Goal: Task Accomplishment & Management: Complete application form

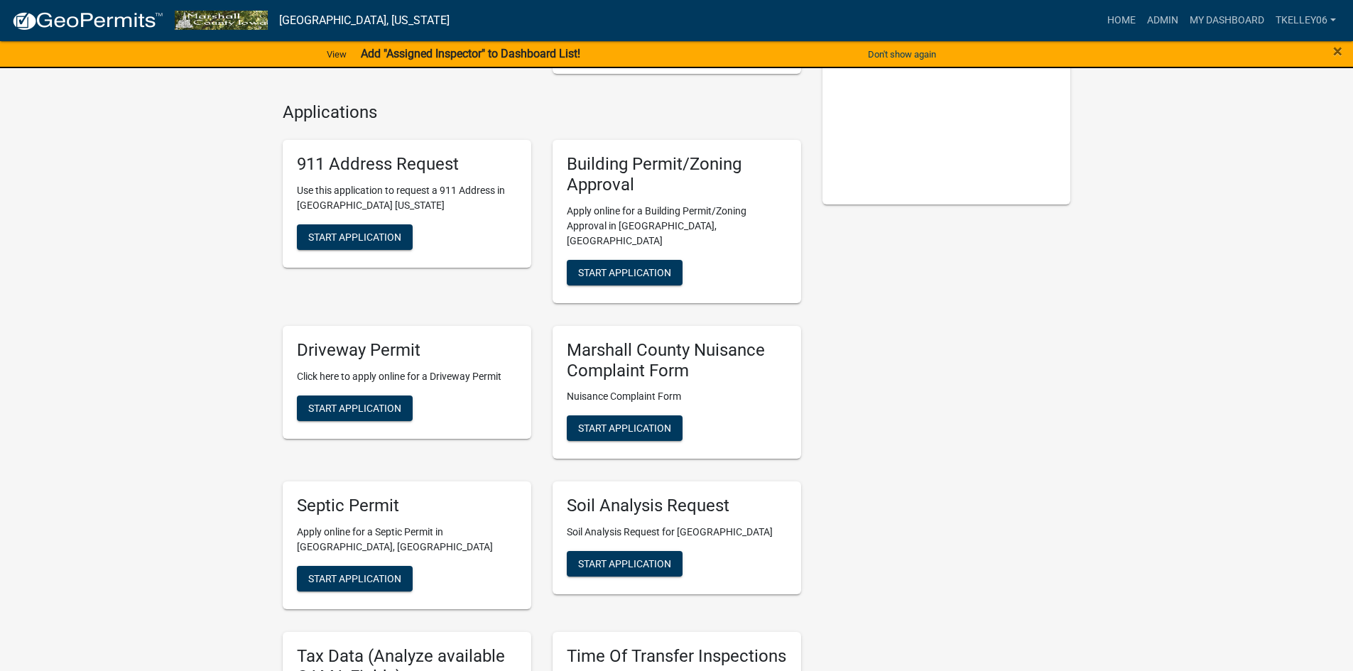
scroll to position [355, 0]
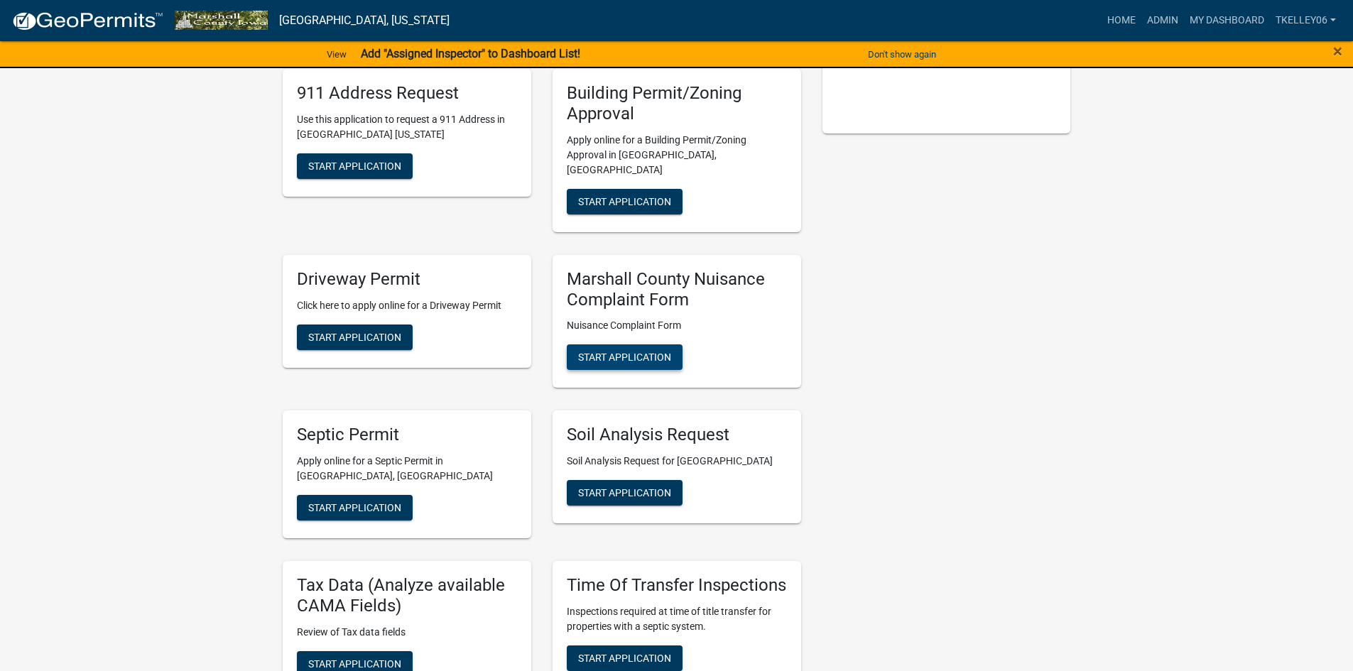
click at [631, 351] on span "Start Application" at bounding box center [624, 356] width 93 height 11
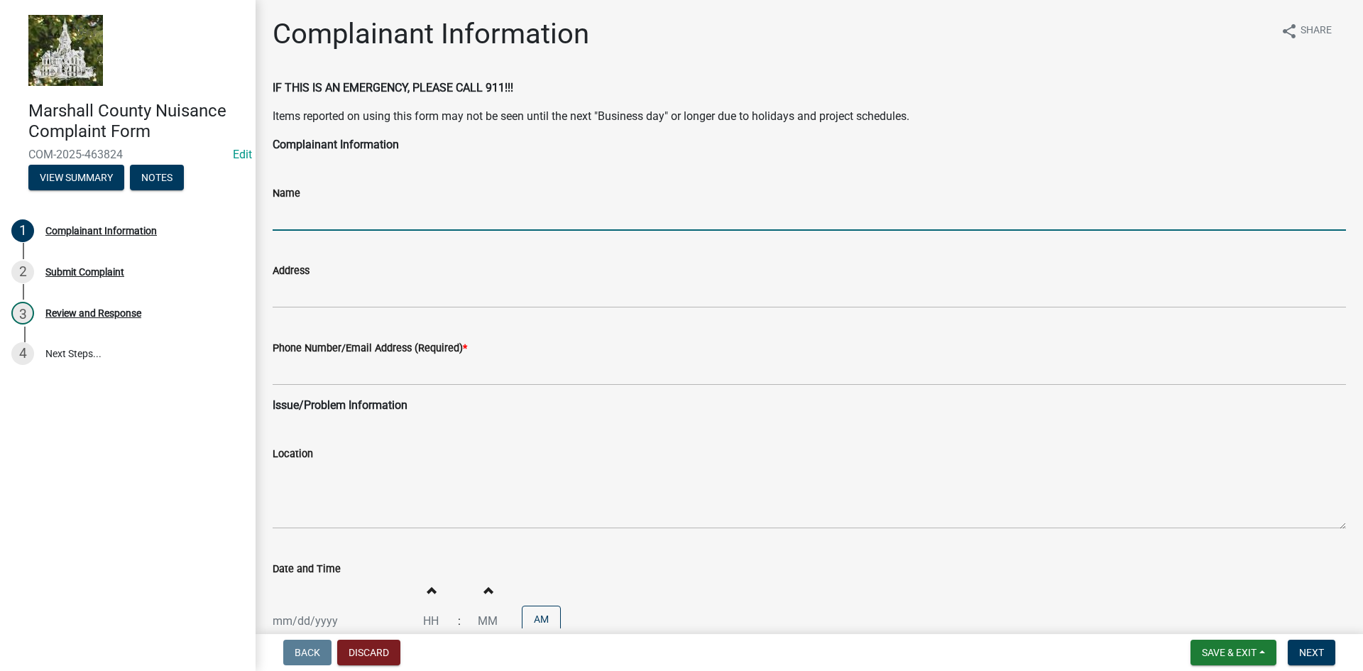
click at [310, 220] on input "Name" at bounding box center [809, 216] width 1073 height 29
click at [343, 213] on input "Name" at bounding box center [809, 216] width 1073 height 29
type input "[PERSON_NAME]"
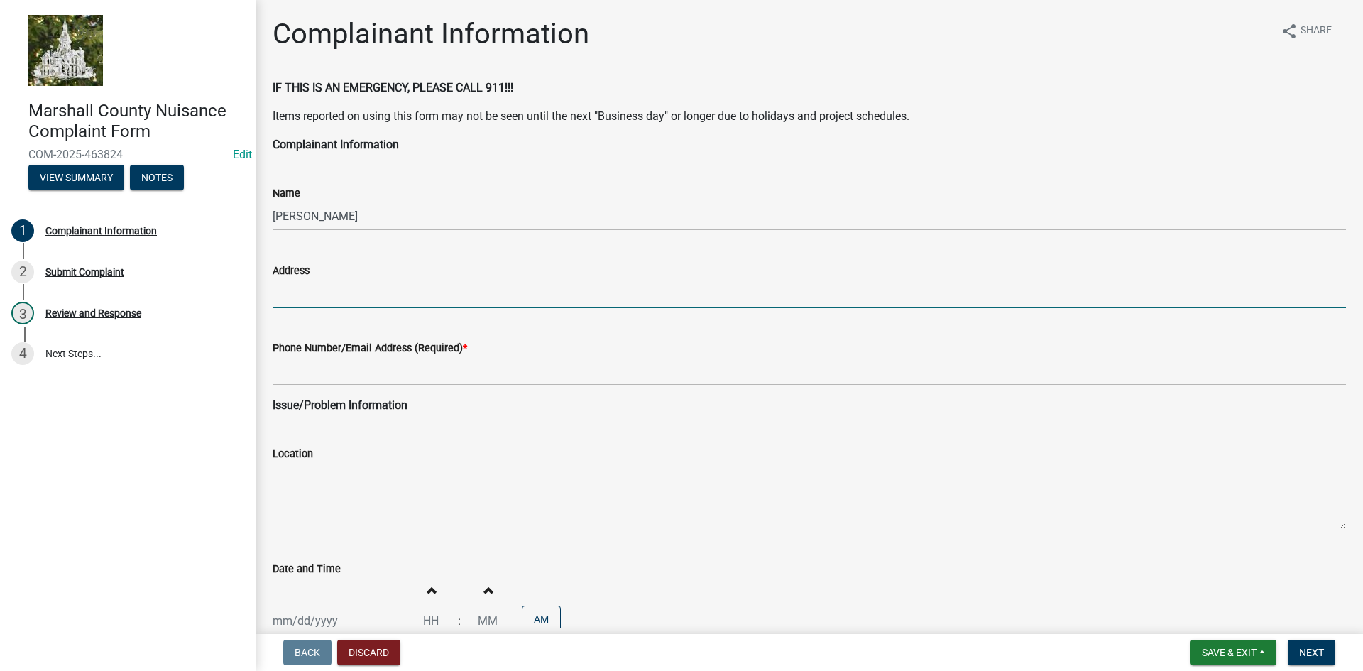
click at [339, 289] on input "Address" at bounding box center [809, 293] width 1073 height 29
click at [388, 293] on input "[STREET_ADDRESS][PERSON_NAME][PERSON_NAME]" at bounding box center [809, 293] width 1073 height 29
type input "[STREET_ADDRESS][PERSON_NAME][PERSON_NAME]"
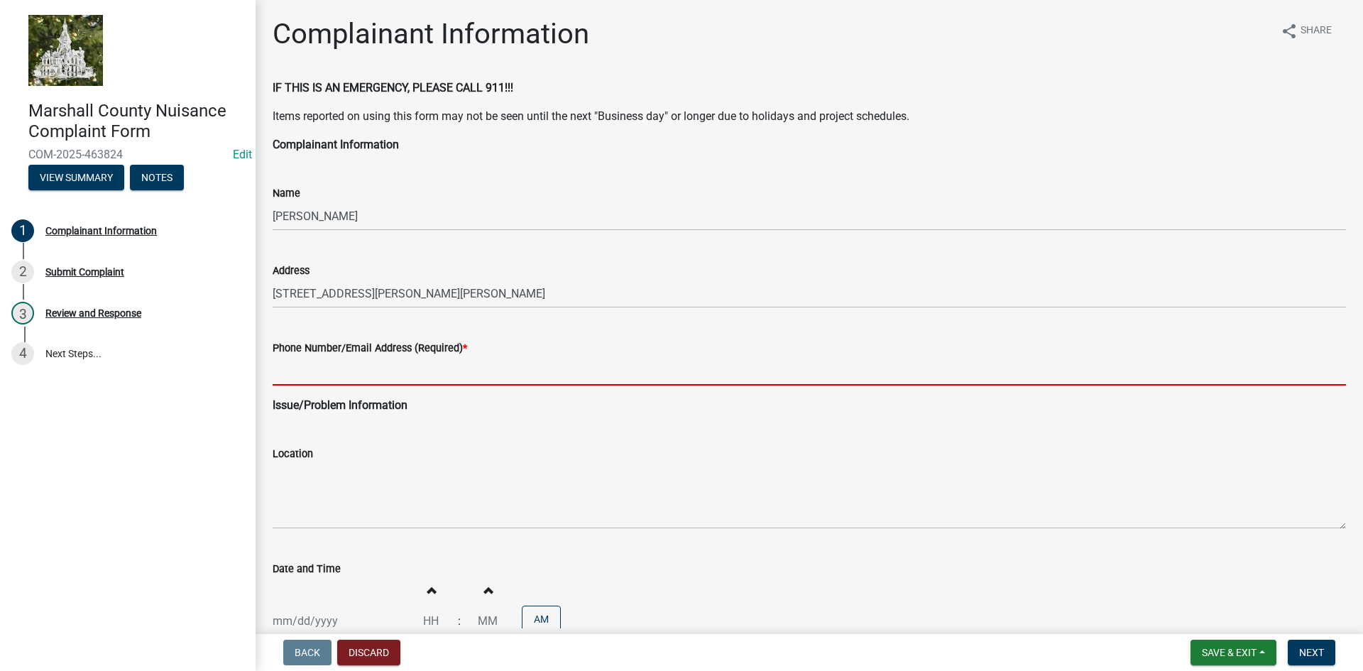
click at [318, 367] on input "Phone Number/Email Address (Required) *" at bounding box center [809, 370] width 1073 height 29
type input "r"
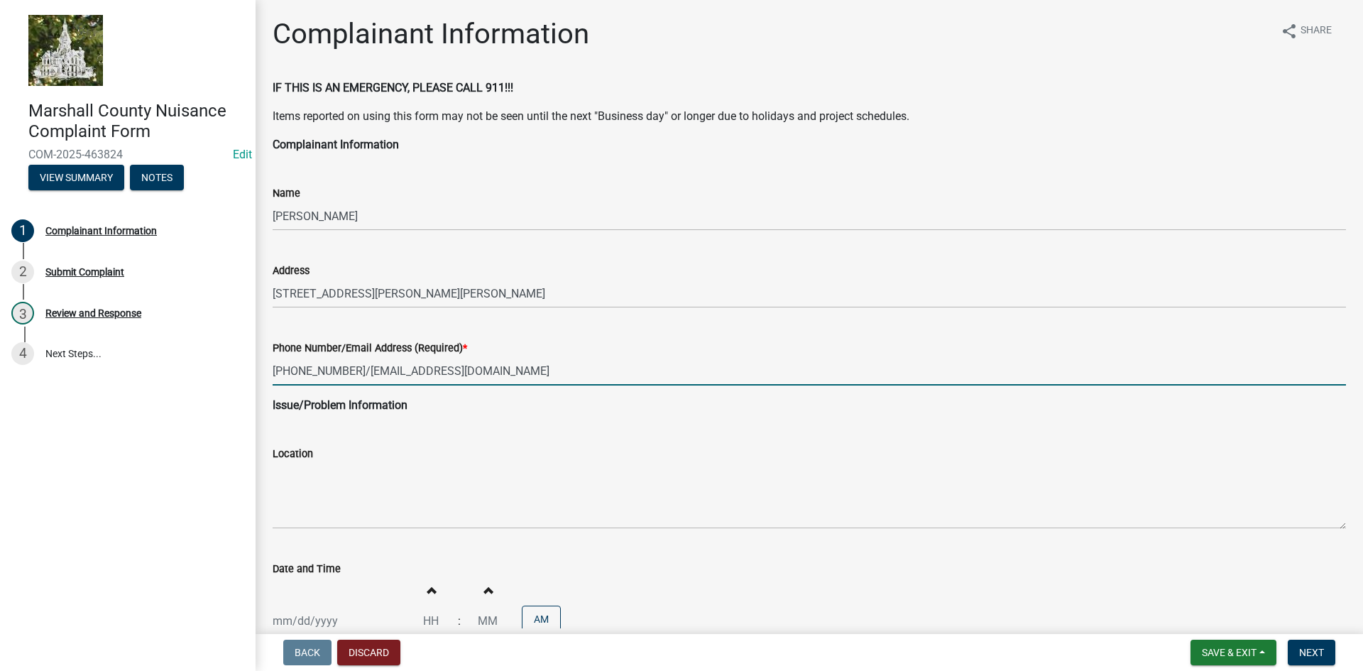
click at [541, 370] on input "[PHONE_NUMBER]/[EMAIL_ADDRESS][DOMAIN_NAME]" at bounding box center [809, 370] width 1073 height 29
paste input "[EMAIL_ADDRESS][DOMAIN_NAME]"
type input "[PHONE_NUMBER]/ [EMAIL_ADDRESS][DOMAIN_NAME]"
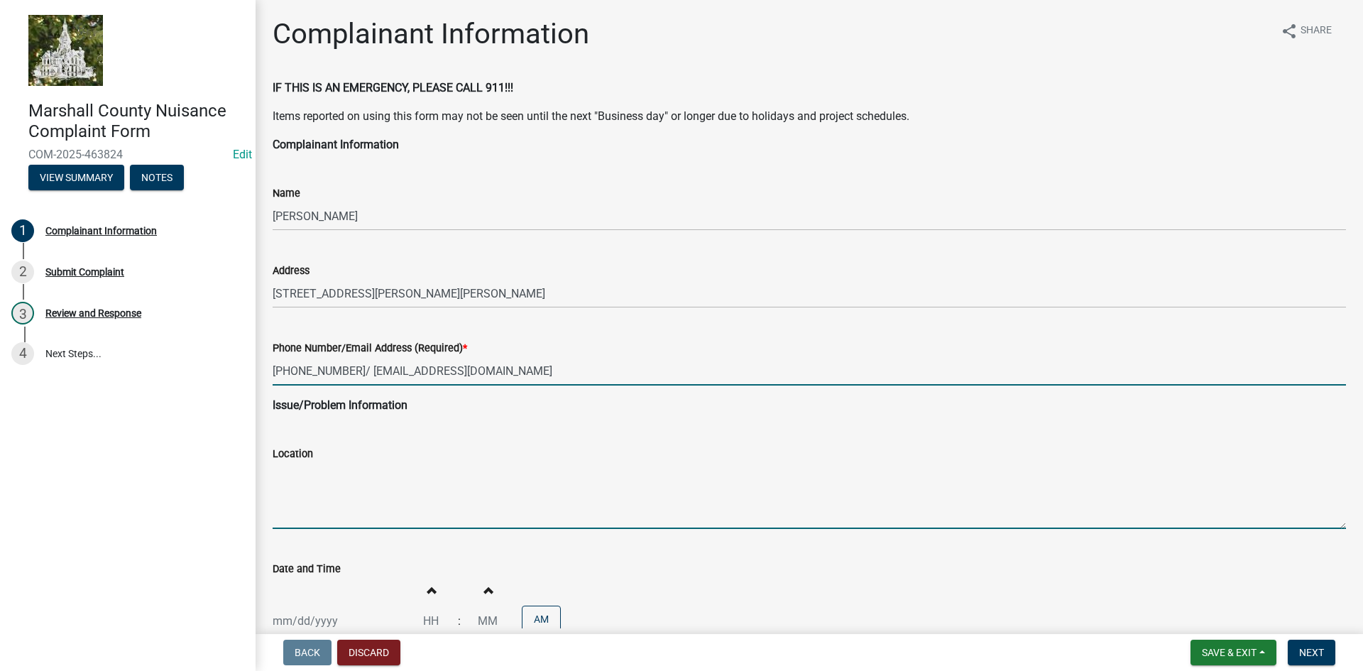
click at [317, 520] on textarea "Location" at bounding box center [809, 495] width 1073 height 67
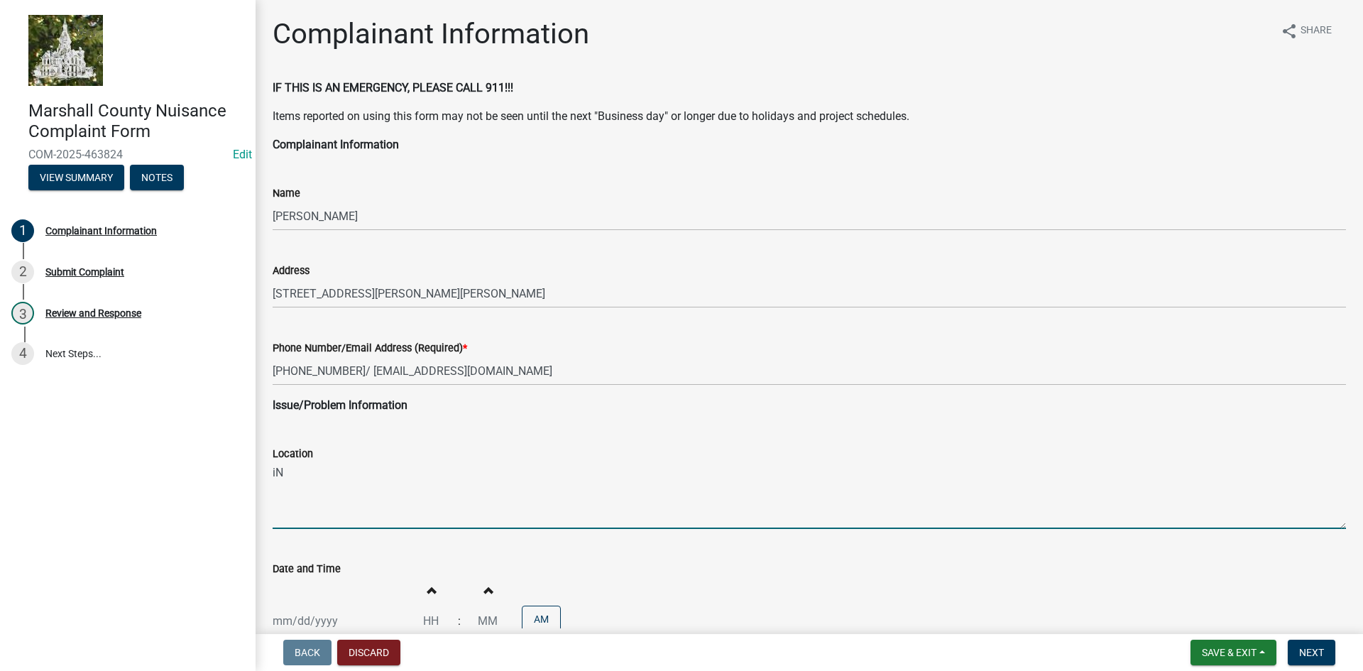
type textarea "i"
click at [374, 508] on textarea "In front of the house, [STREET_ADDRESS][PERSON_NAME]" at bounding box center [809, 495] width 1073 height 67
click at [508, 476] on textarea "In front of the house, [STREET_ADDRESS][PERSON_NAME]" at bounding box center [809, 495] width 1073 height 67
paste textarea ". Someone came last year and opened a culvert but now the noxious weeds are tal…"
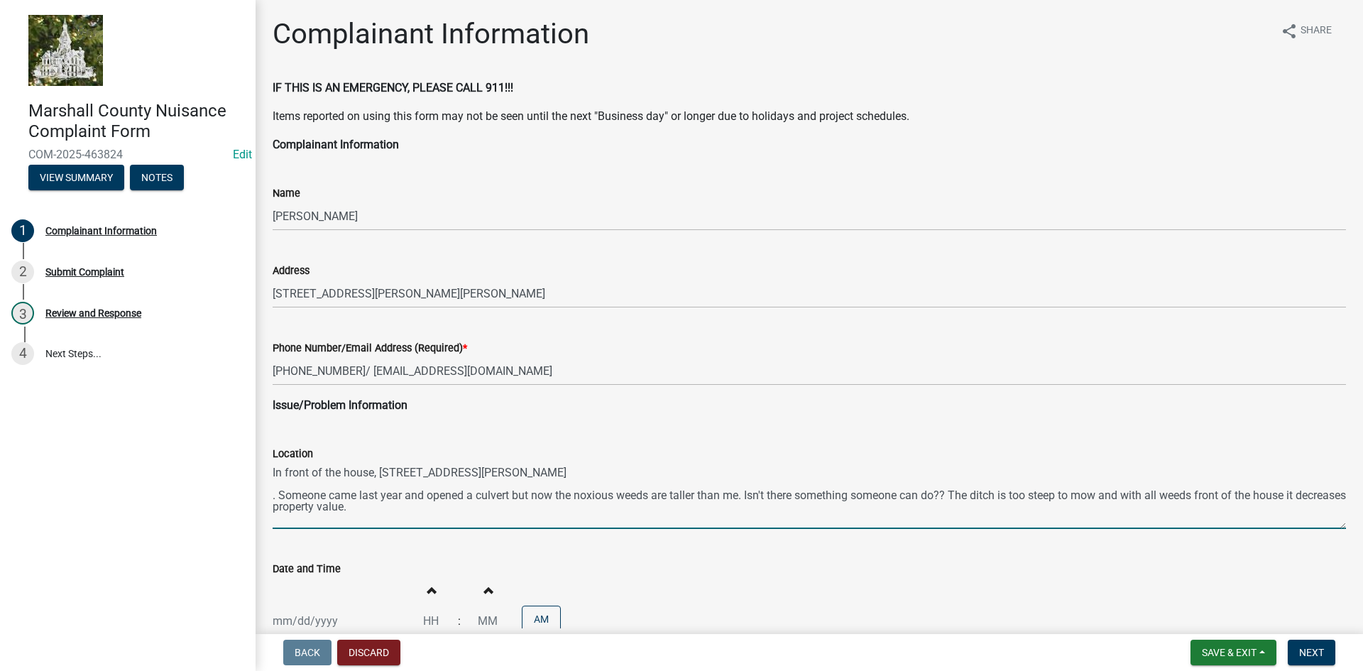
click at [279, 500] on textarea "In front of the house, [STREET_ADDRESS][PERSON_NAME] . Someone came last year a…" at bounding box center [809, 495] width 1073 height 67
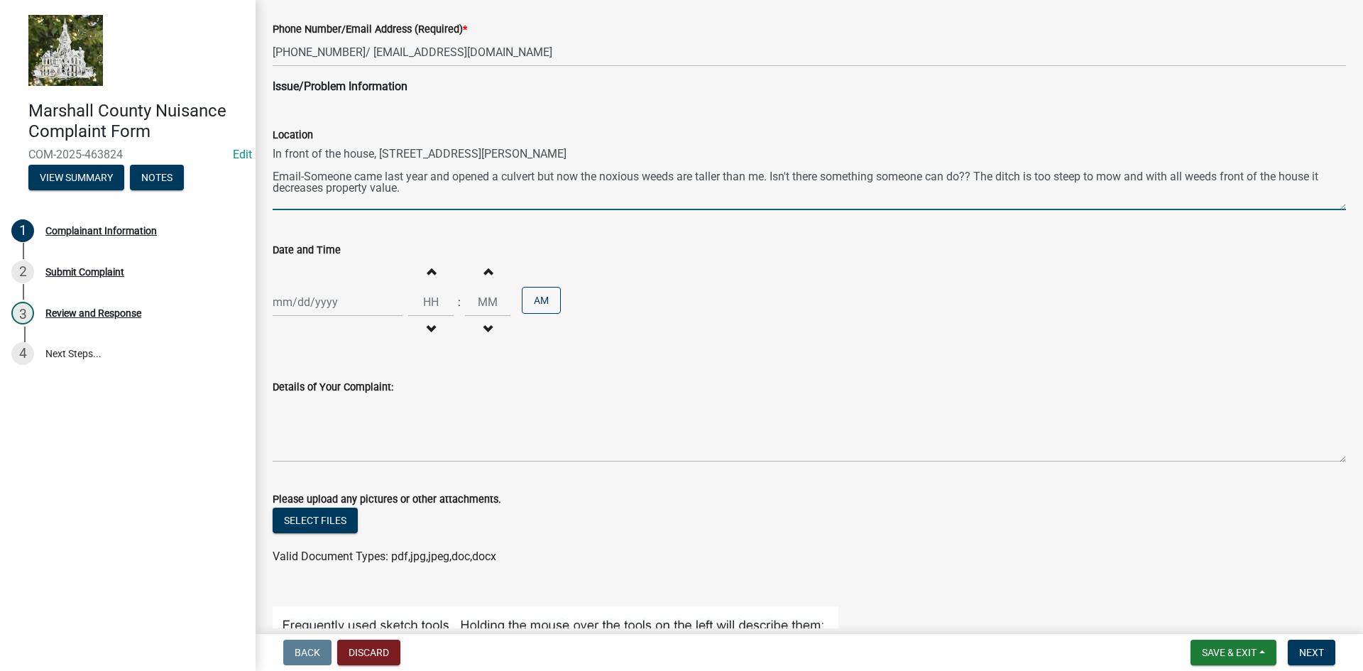
scroll to position [355, 0]
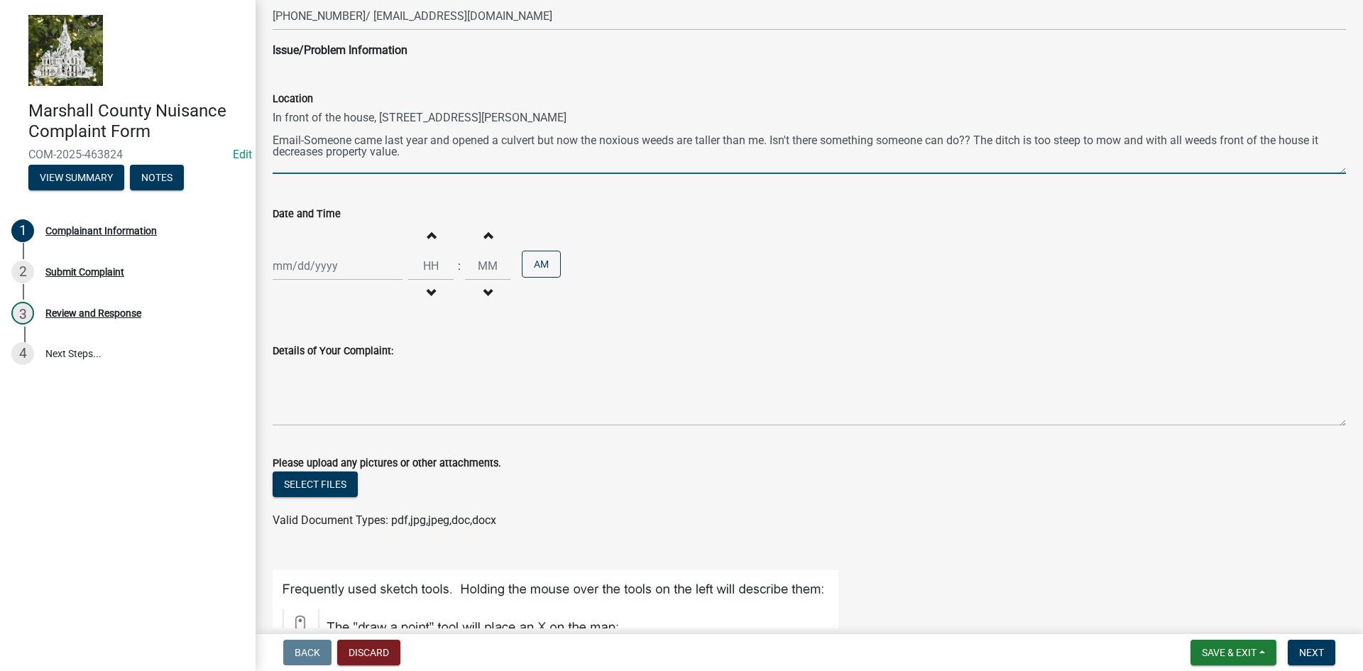
type textarea "In front of the house, [STREET_ADDRESS][PERSON_NAME] Email-Someone came last ye…"
click at [323, 266] on div at bounding box center [338, 265] width 130 height 29
select select "8"
select select "2025"
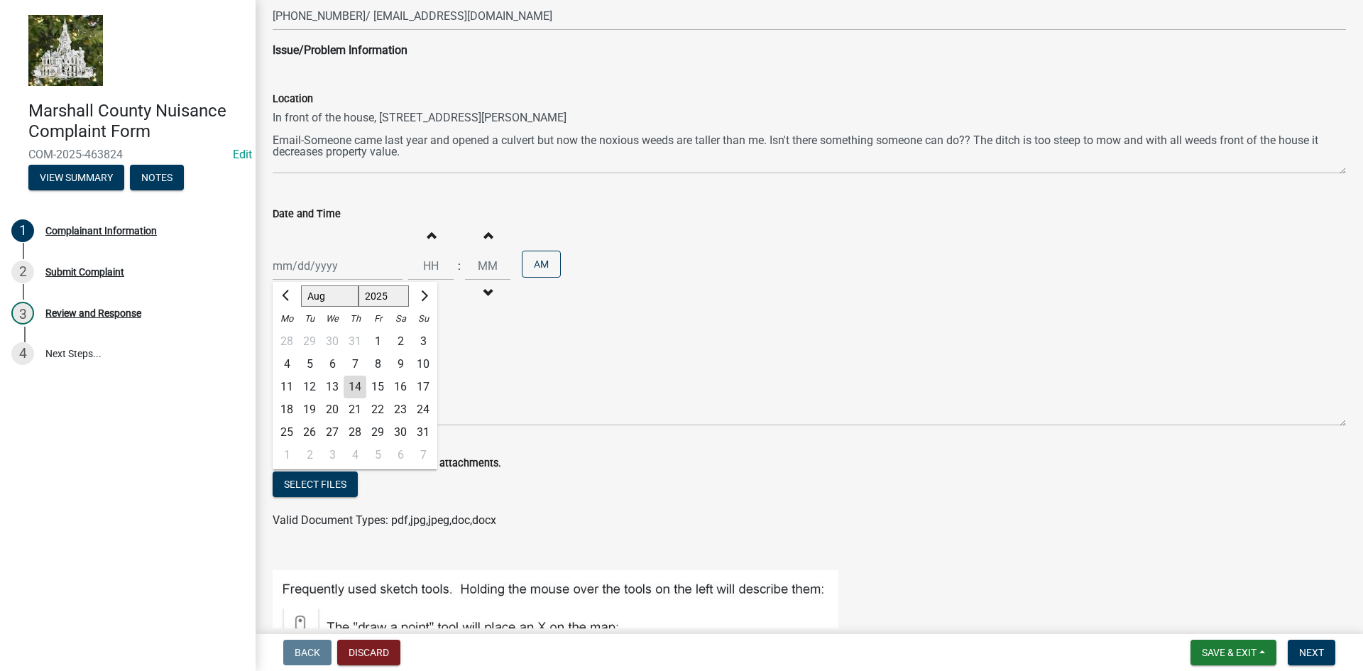
click at [352, 386] on div "14" at bounding box center [355, 387] width 23 height 23
type input "[DATE]"
click at [431, 239] on button "Increment hours" at bounding box center [431, 235] width 30 height 26
type input "01"
type input "00"
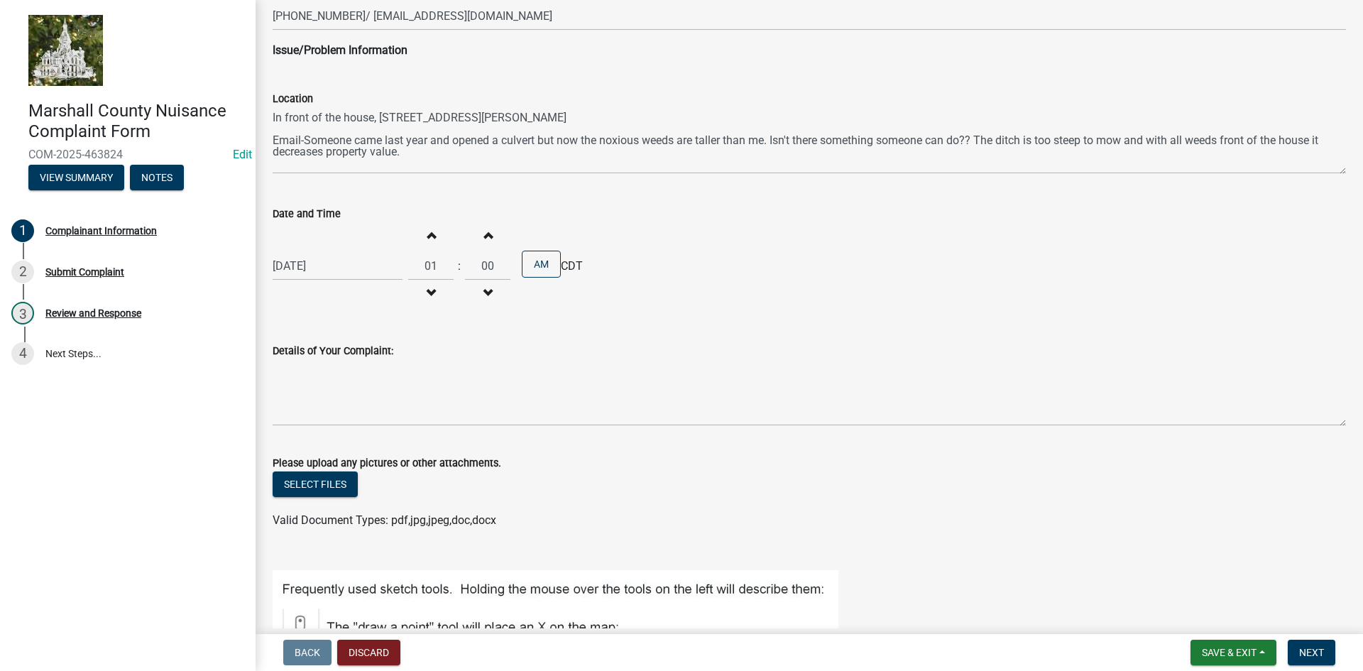
click at [427, 238] on span "button" at bounding box center [430, 234] width 7 height 11
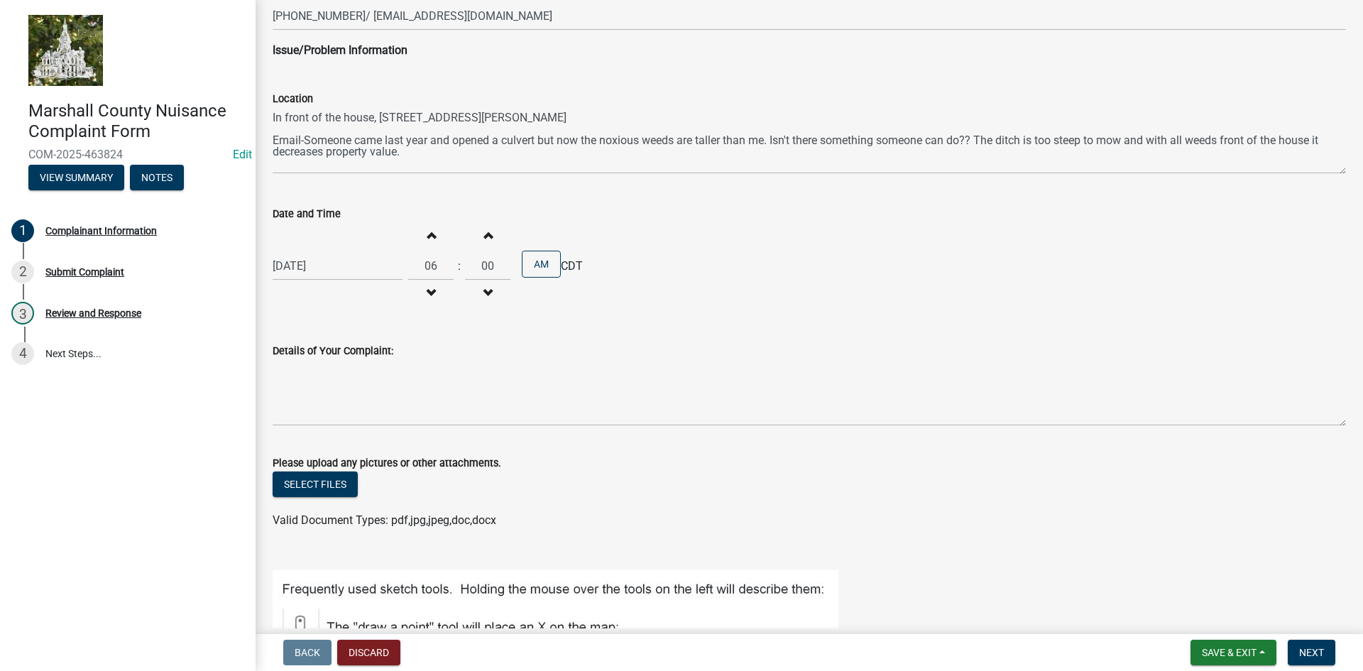
click at [427, 238] on span "button" at bounding box center [430, 234] width 7 height 11
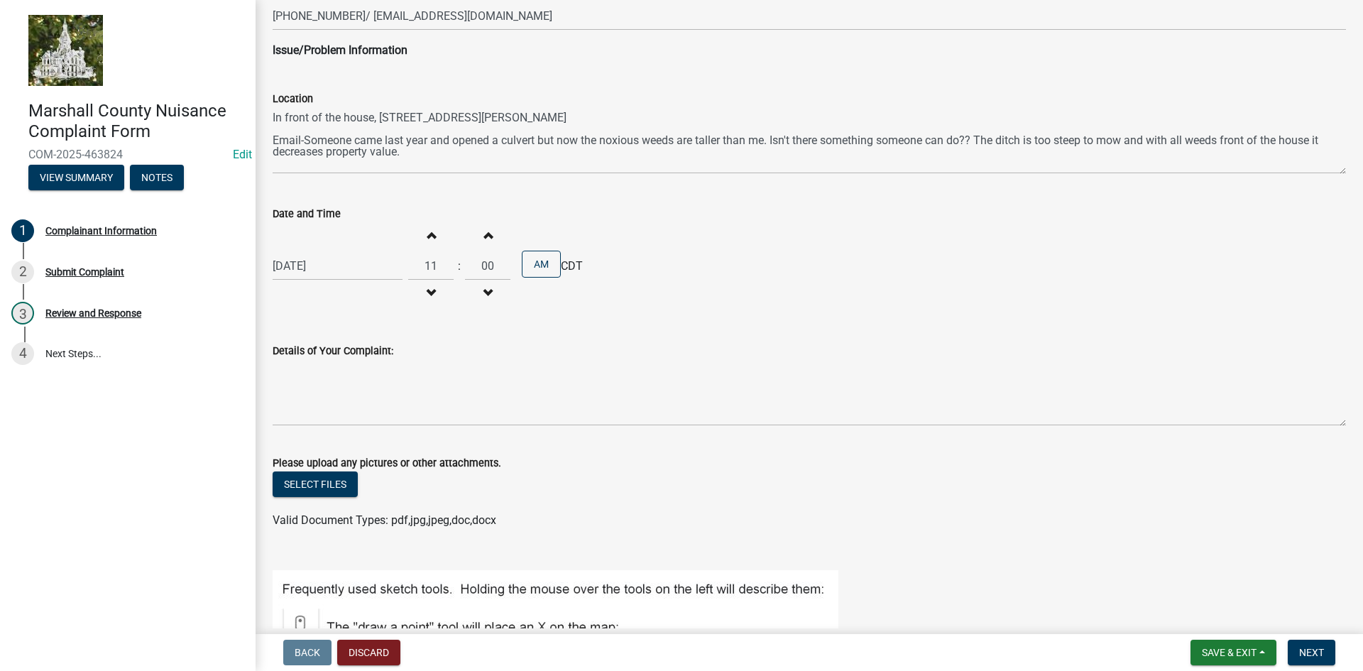
click at [426, 285] on button "Decrement hours" at bounding box center [431, 293] width 30 height 26
type input "10"
click at [487, 231] on button "Increment minutes" at bounding box center [488, 235] width 30 height 26
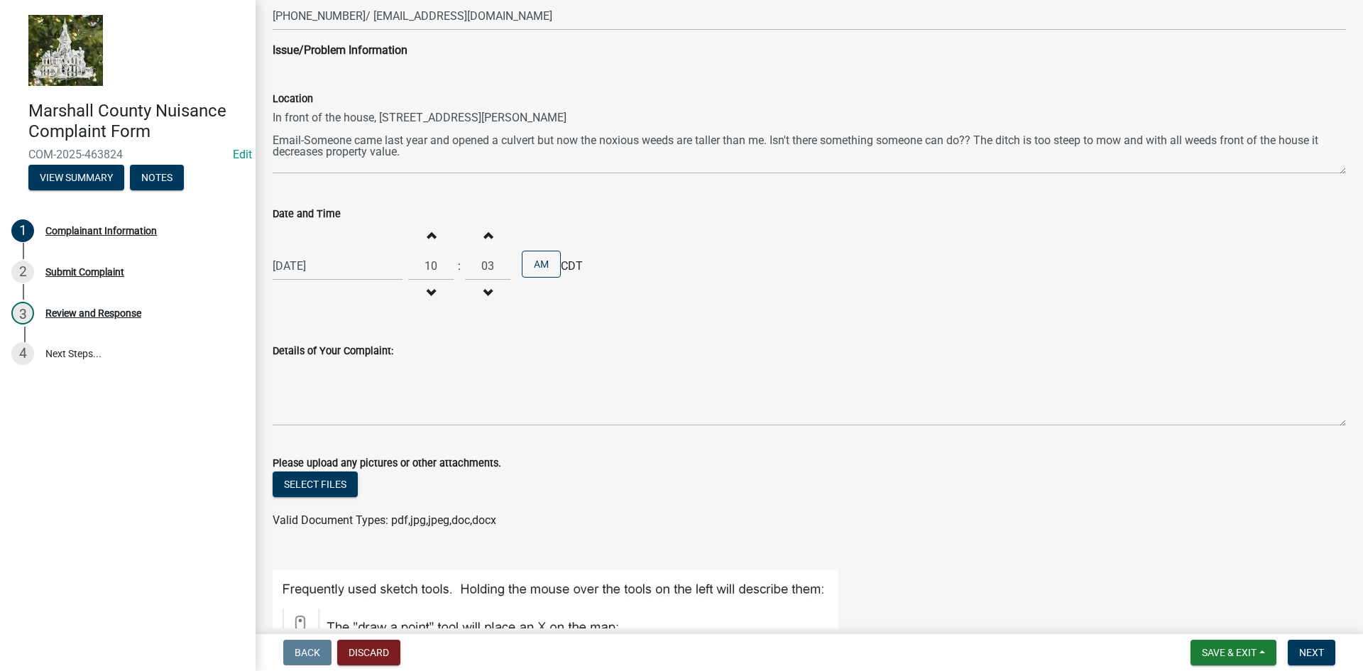
click at [487, 231] on button "Increment minutes" at bounding box center [488, 235] width 30 height 26
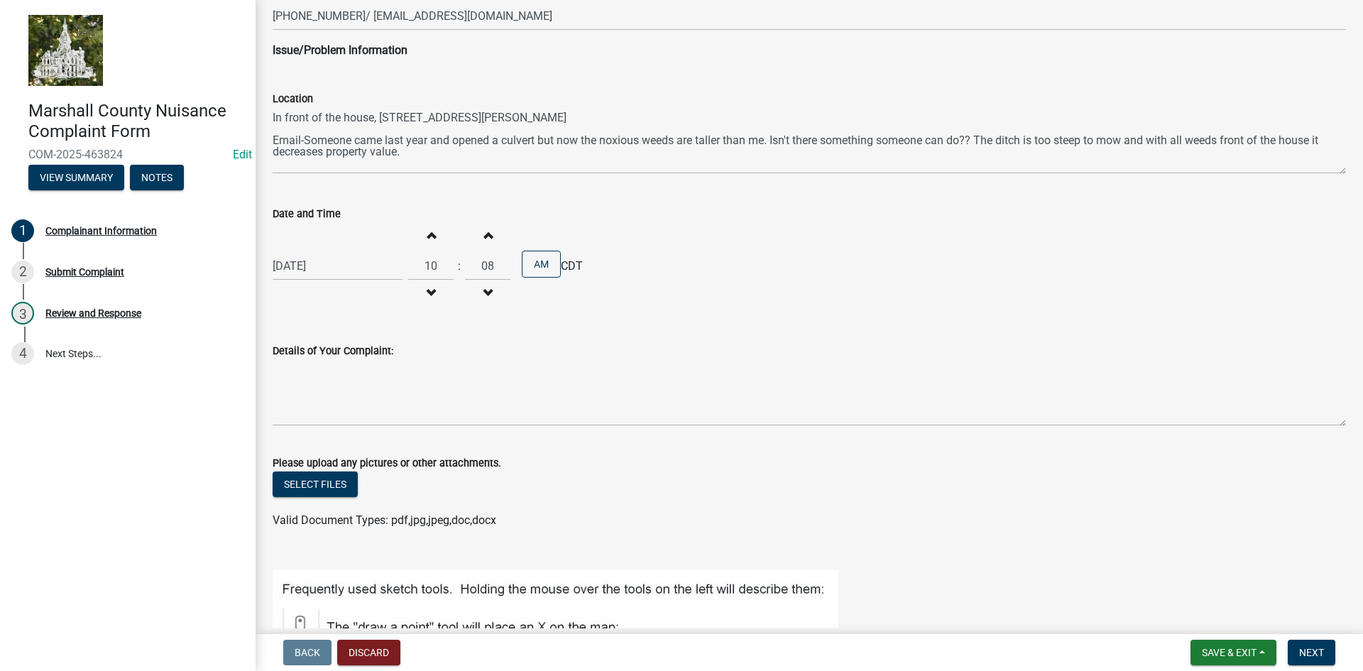
click at [487, 231] on button "Increment minutes" at bounding box center [488, 235] width 30 height 26
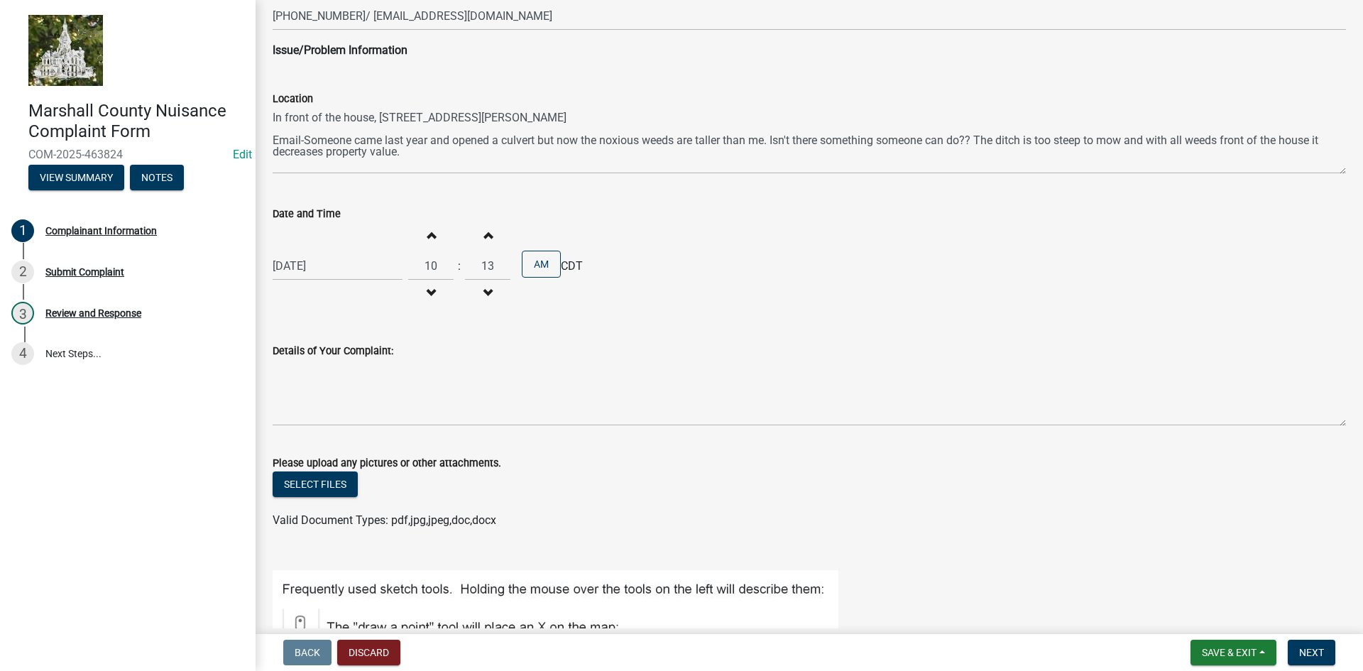
click at [487, 231] on button "Increment minutes" at bounding box center [488, 235] width 30 height 26
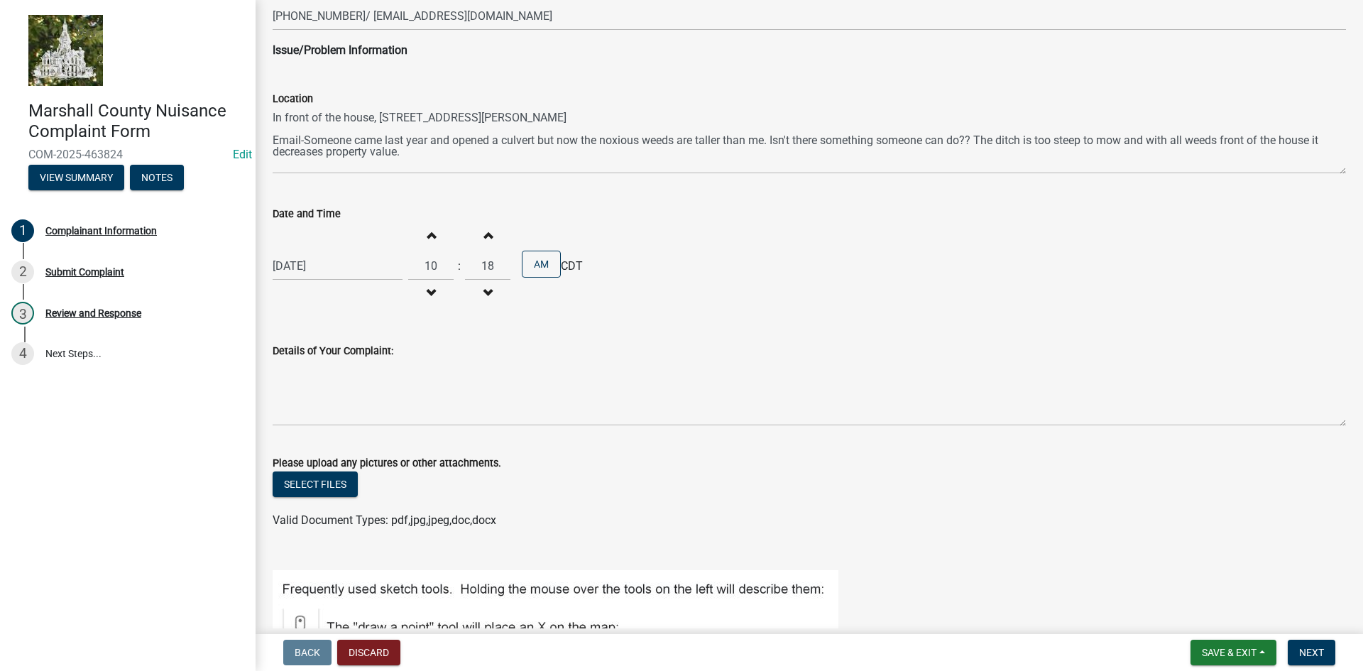
click at [487, 231] on button "Increment minutes" at bounding box center [488, 235] width 30 height 26
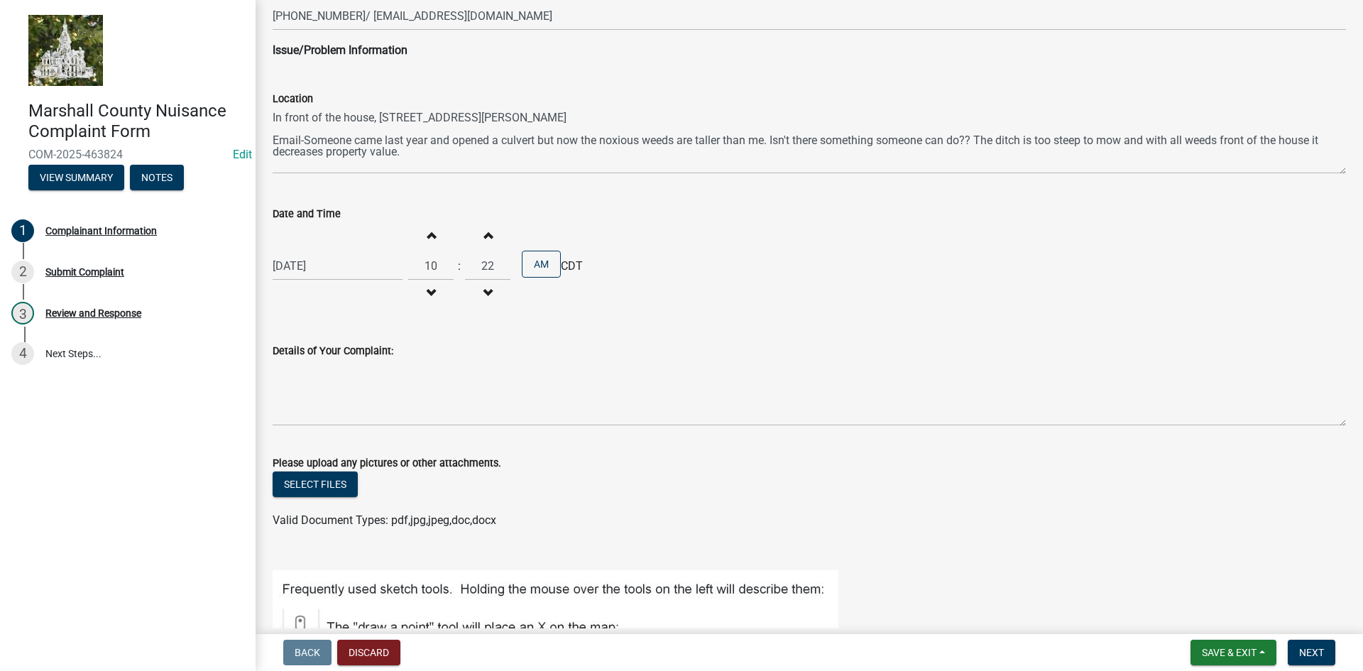
type input "23"
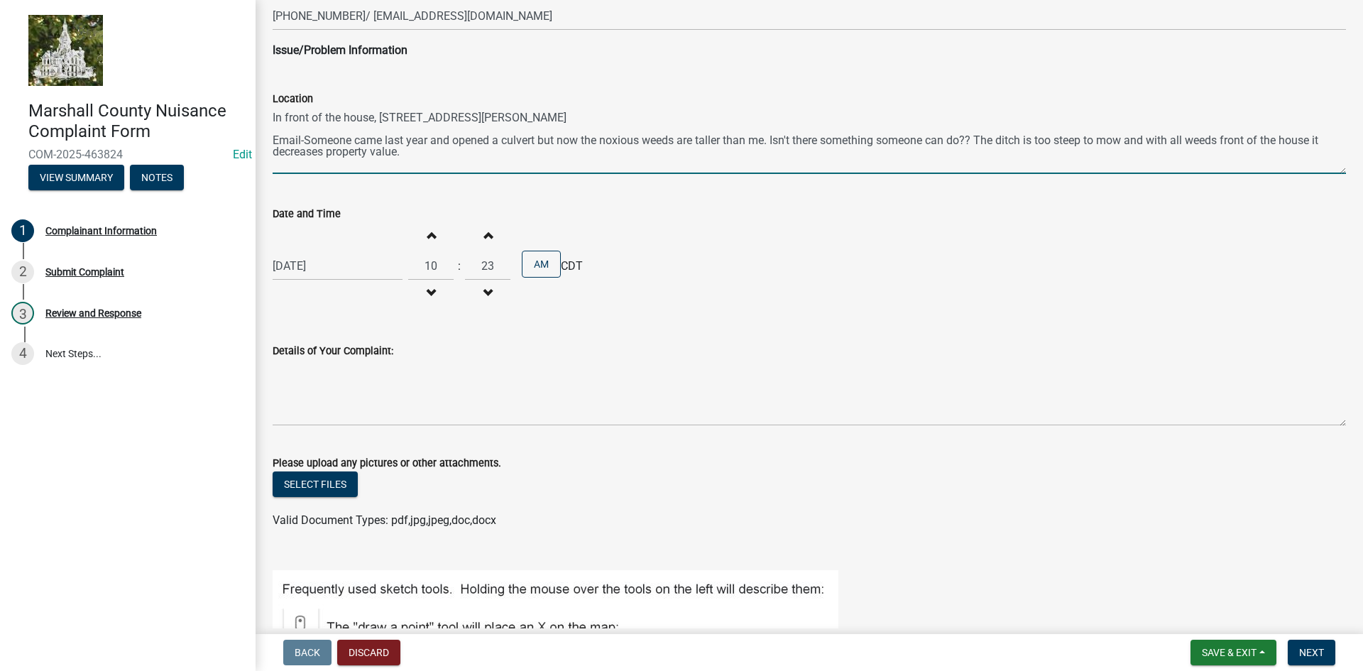
drag, startPoint x: 403, startPoint y: 153, endPoint x: 273, endPoint y: 143, distance: 129.6
click at [273, 143] on textarea "In front of the house, [STREET_ADDRESS][PERSON_NAME] Email-Someone came last ye…" at bounding box center [809, 140] width 1073 height 67
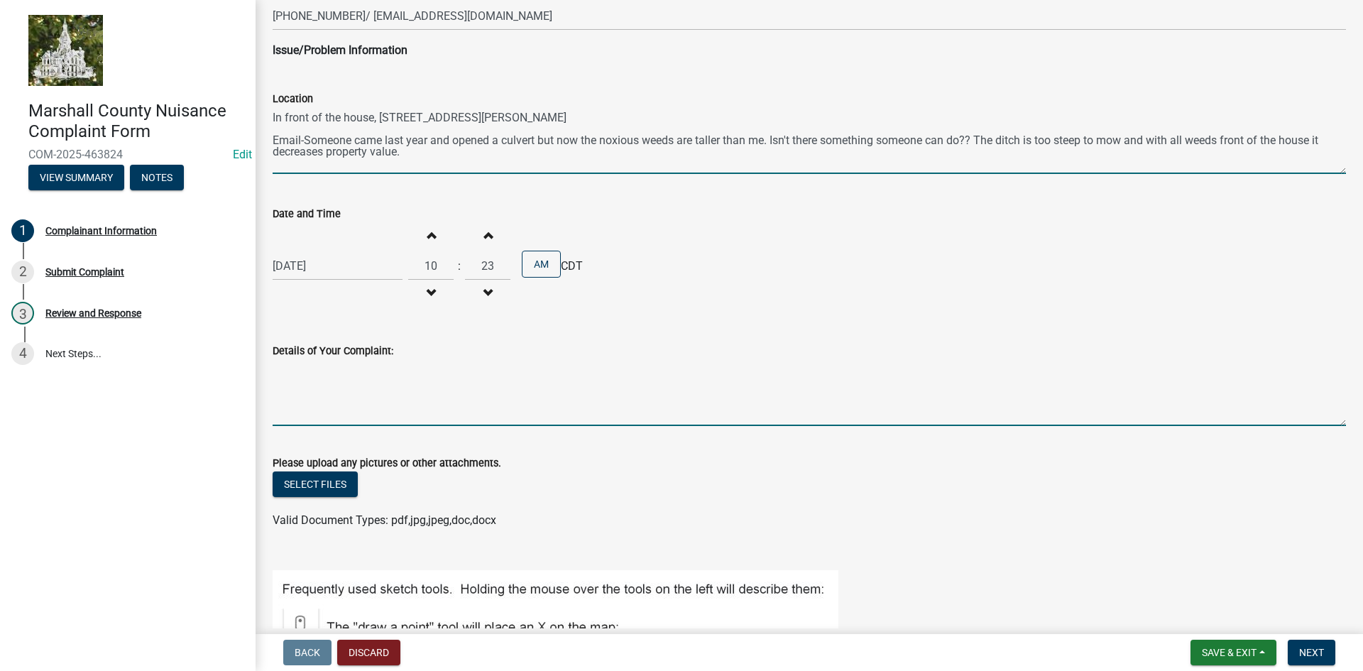
click at [305, 383] on textarea "Details of Your Complaint:" at bounding box center [809, 392] width 1073 height 67
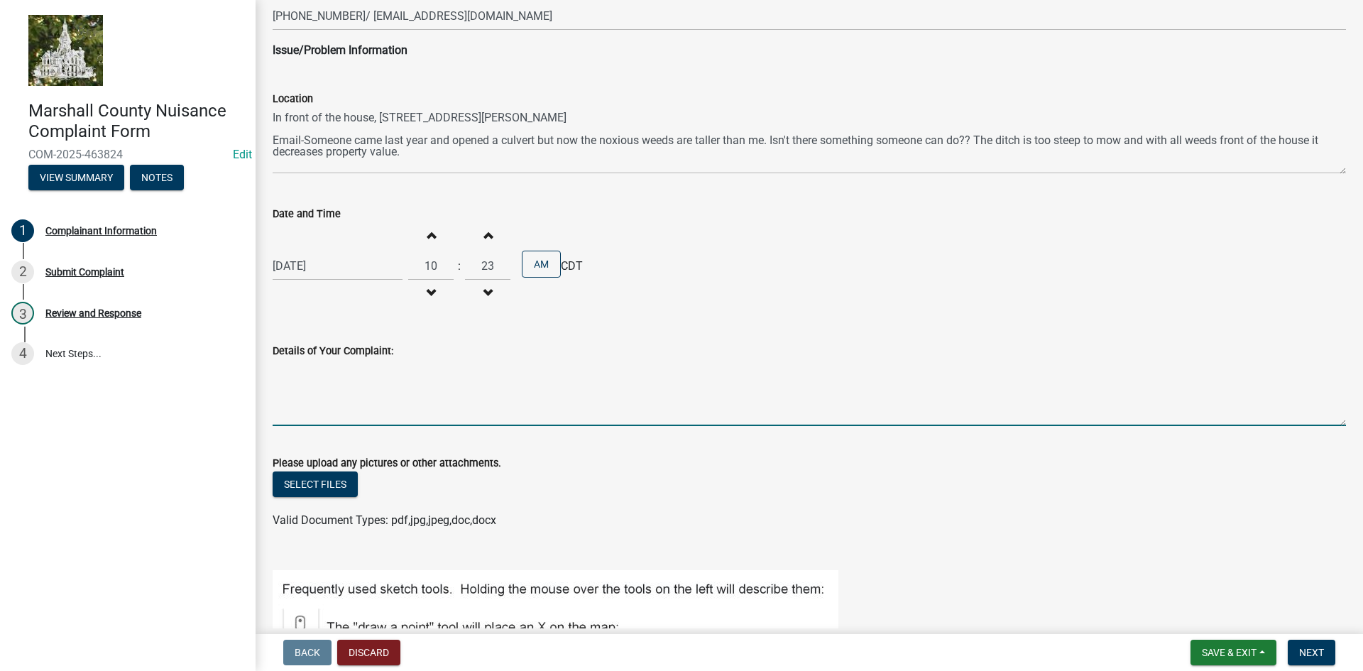
paste textarea "Email-Someone came last year and opened a culvert but now the noxious weeds are…"
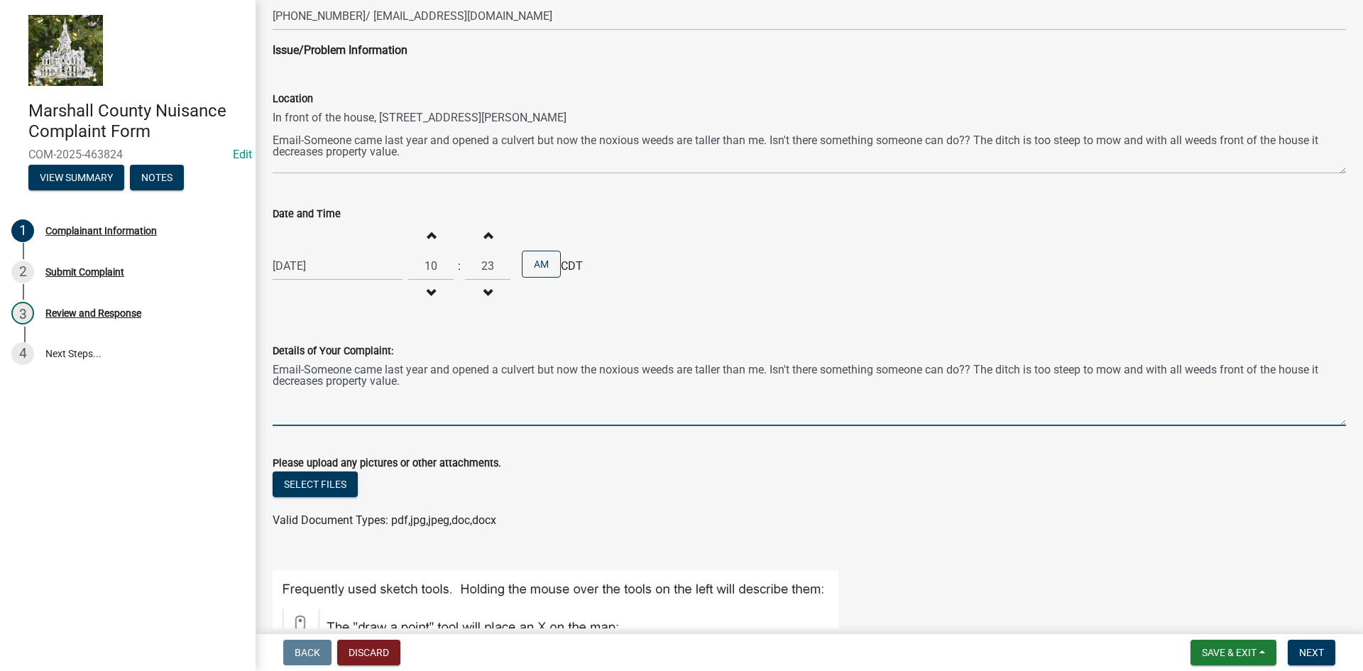
click at [271, 370] on div "Details of Your Complaint: Email-Someone came last year and opened a culvert bu…" at bounding box center [809, 374] width 1095 height 104
click at [275, 371] on textarea "Email-Someone came last year and opened a culvert but now the noxious weeds are…" at bounding box center [809, 392] width 1073 height 67
type textarea "Per Email-Someone came last year and opened a culvert but now the noxious weeds…"
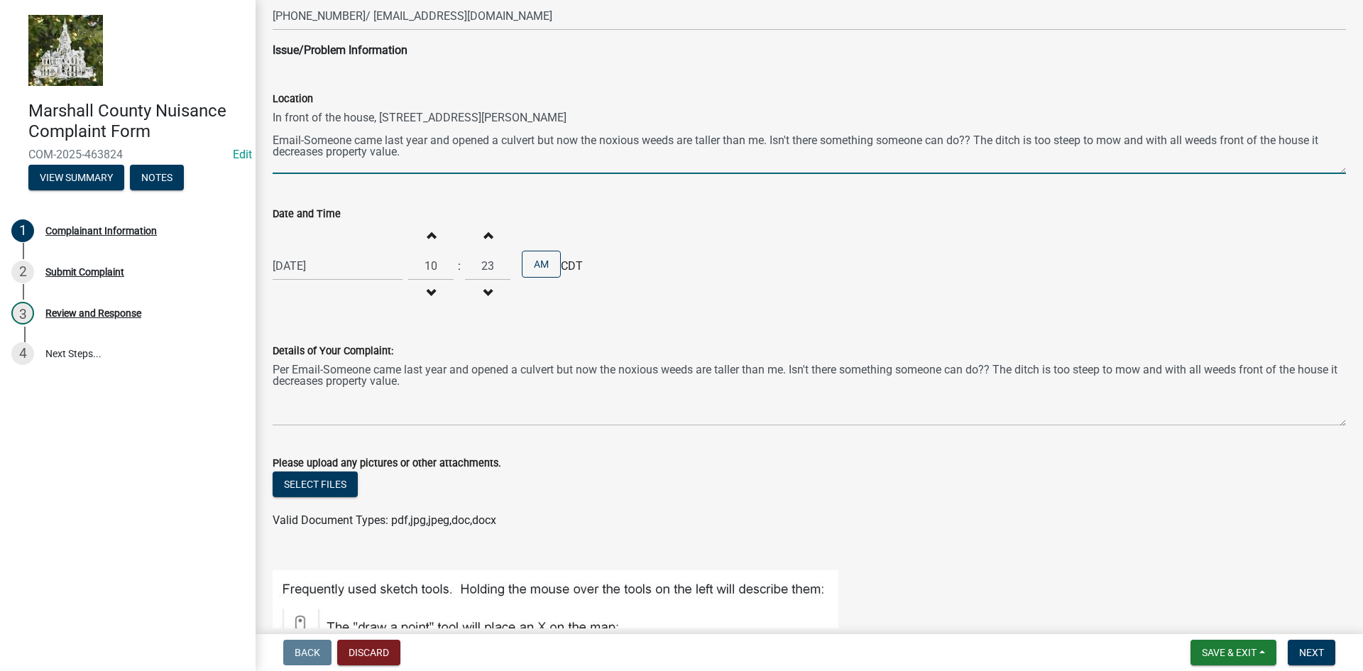
drag, startPoint x: 420, startPoint y: 153, endPoint x: 278, endPoint y: 138, distance: 142.9
click at [278, 138] on textarea "In front of the house, [STREET_ADDRESS][PERSON_NAME] Email-Someone came last ye…" at bounding box center [809, 140] width 1073 height 67
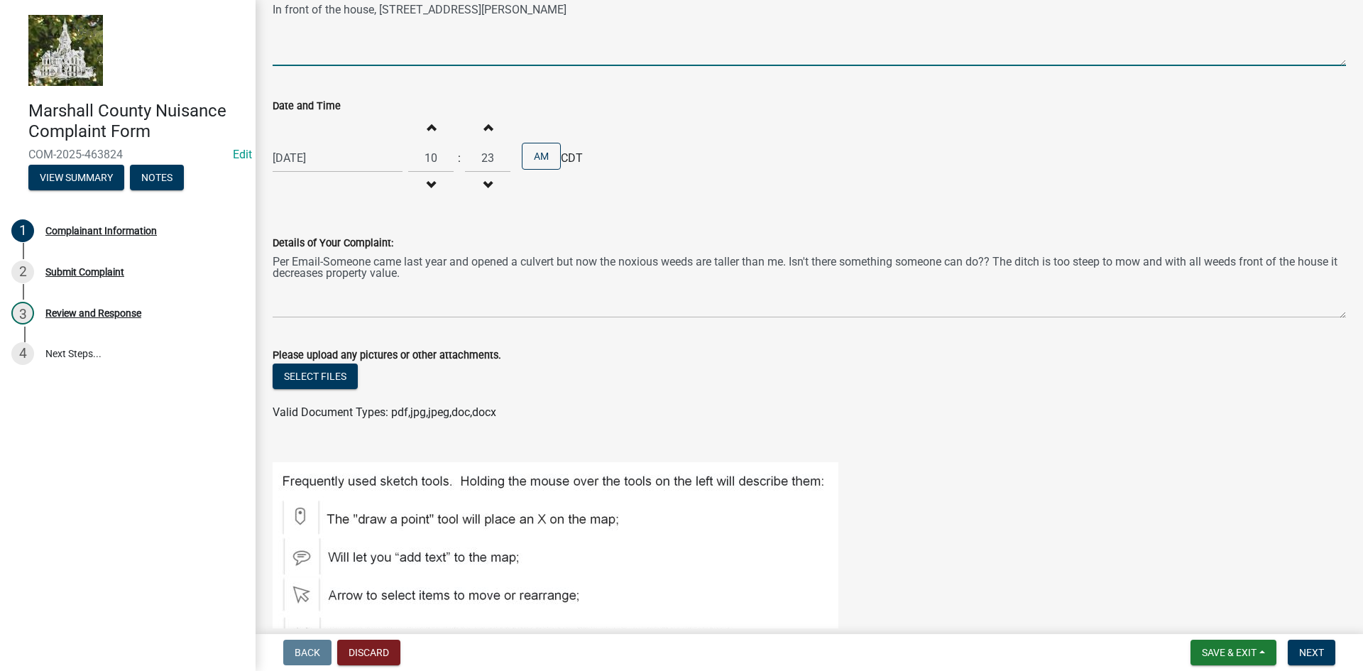
scroll to position [392, 0]
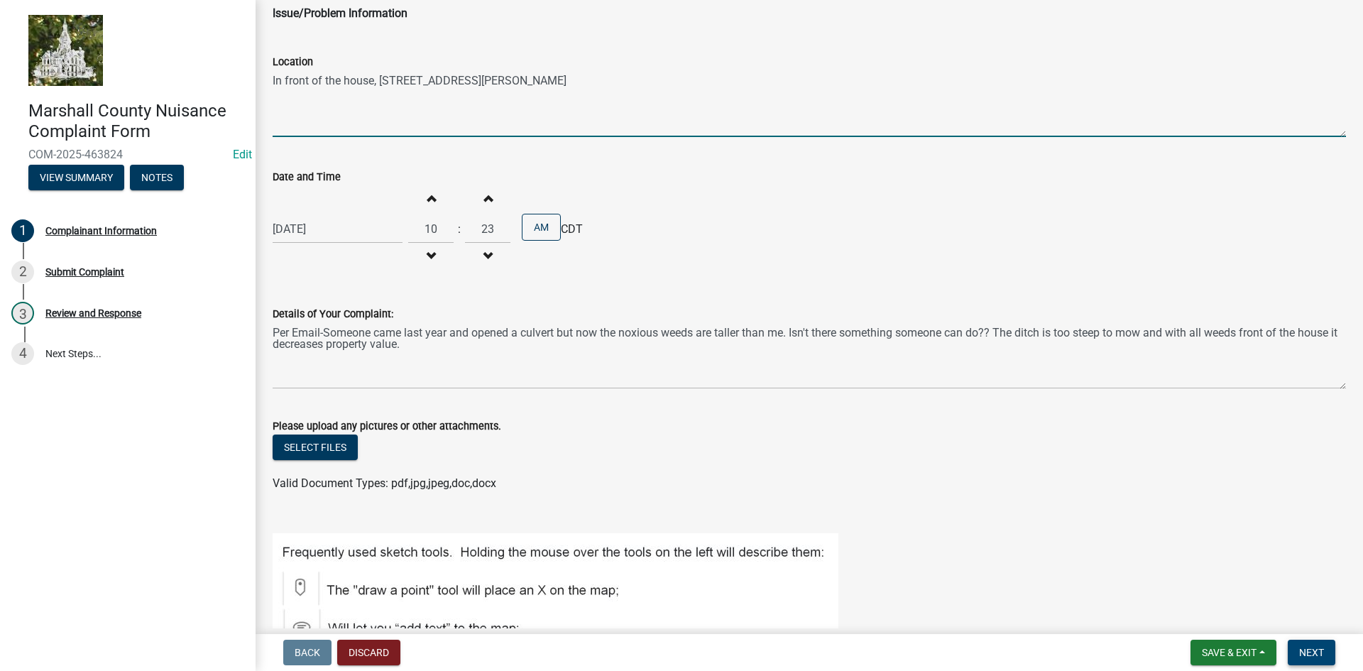
type textarea "In front of the house, [STREET_ADDRESS][PERSON_NAME]"
click at [1316, 651] on span "Next" at bounding box center [1311, 652] width 25 height 11
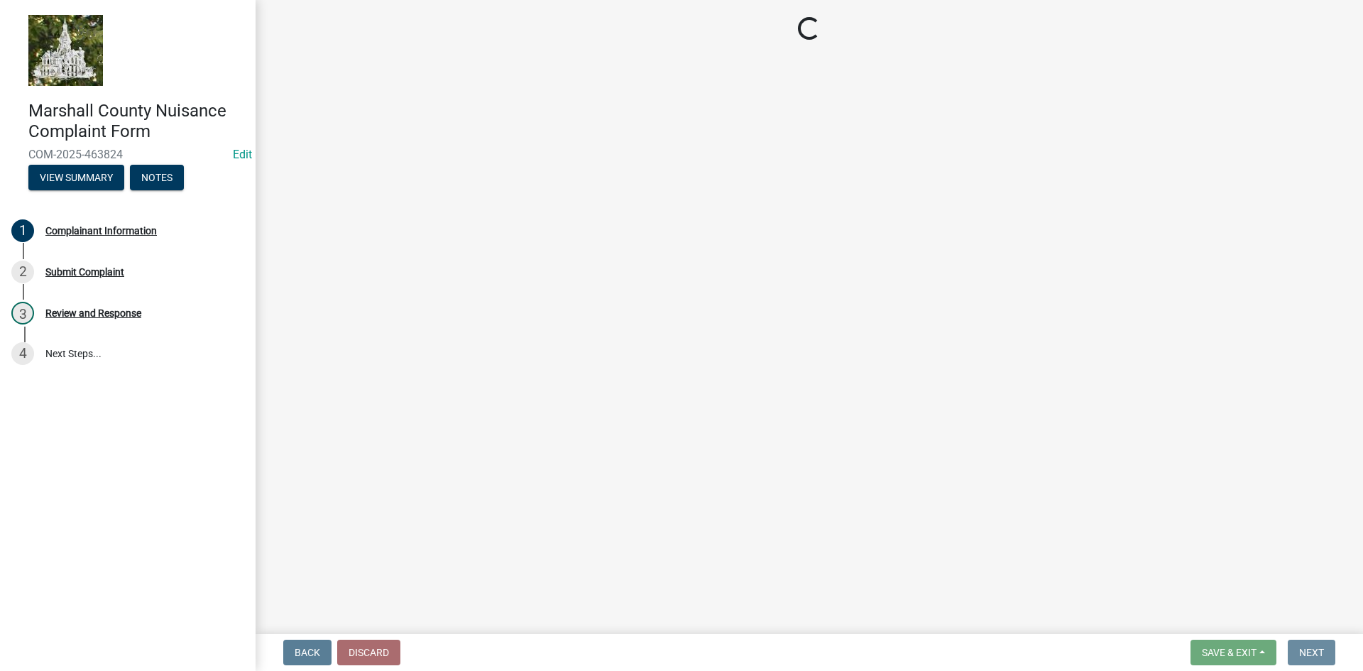
scroll to position [0, 0]
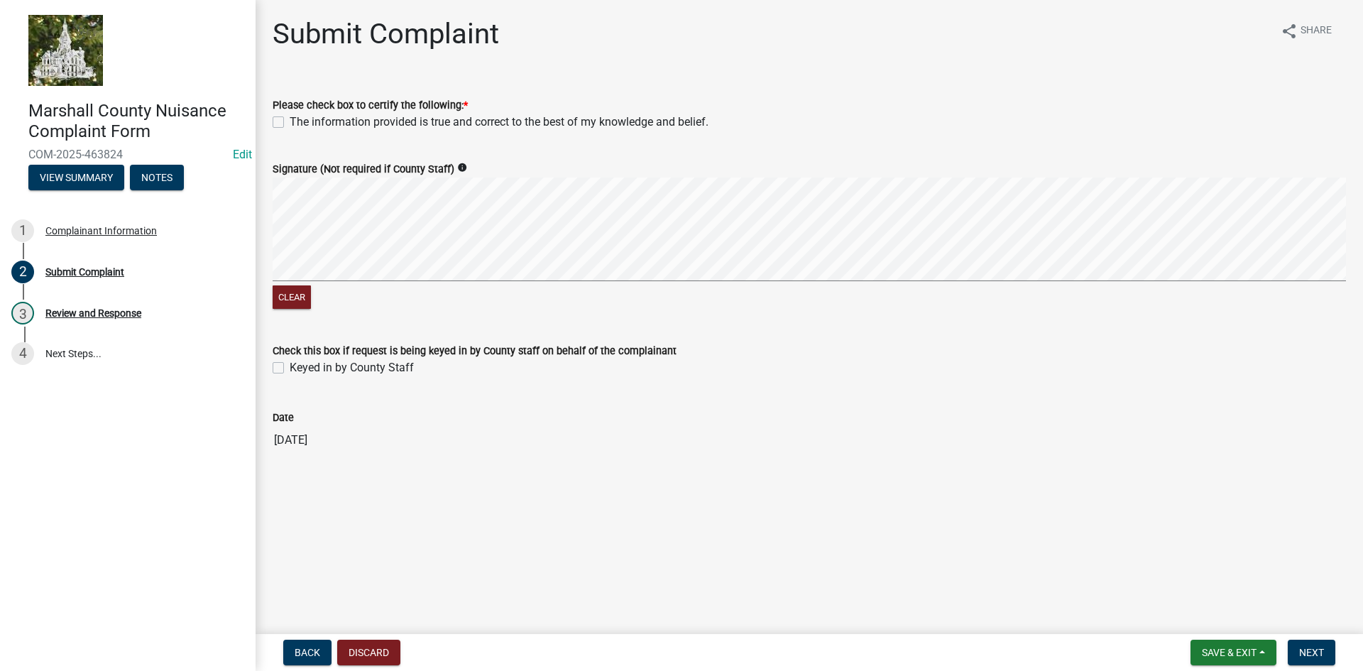
click at [290, 366] on label "Keyed in by County Staff" at bounding box center [352, 367] width 124 height 17
click at [290, 366] on input "Keyed in by County Staff" at bounding box center [294, 363] width 9 height 9
checkbox input "true"
click at [1304, 651] on span "Next" at bounding box center [1311, 652] width 25 height 11
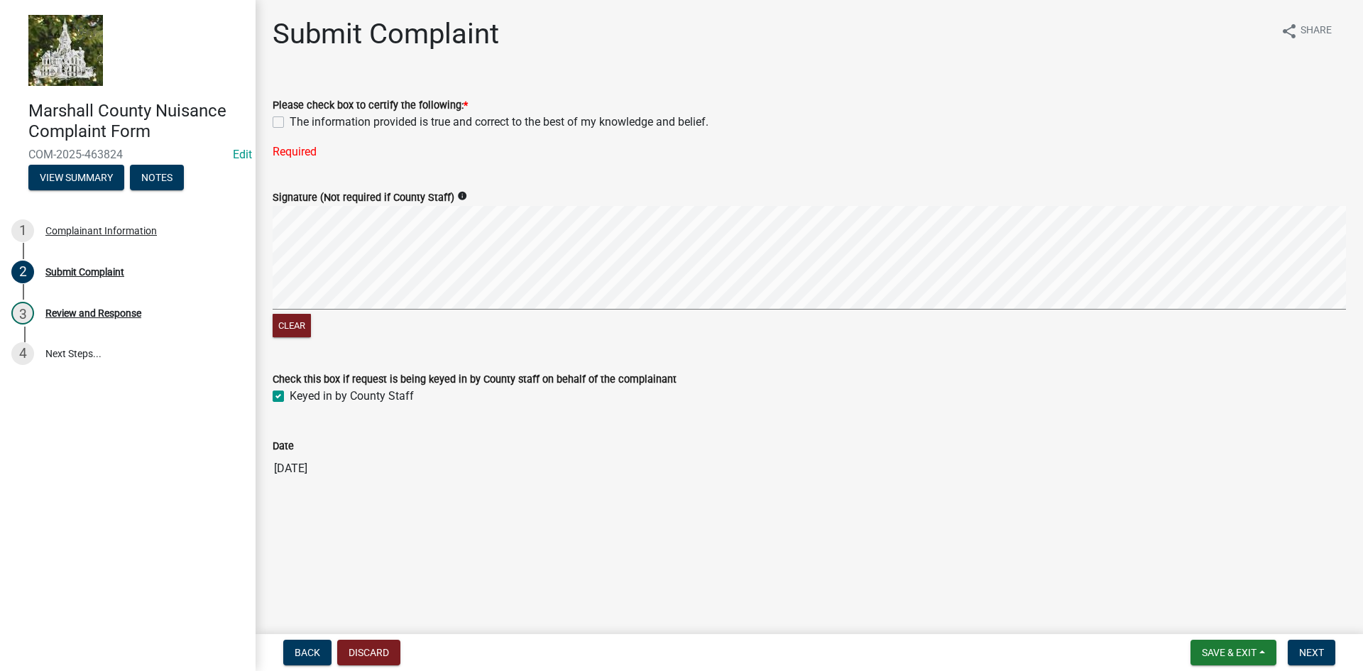
click at [290, 125] on label "The information provided is true and correct to the best of my knowledge and be…" at bounding box center [499, 122] width 419 height 17
click at [290, 123] on input "The information provided is true and correct to the best of my knowledge and be…" at bounding box center [294, 118] width 9 height 9
checkbox input "true"
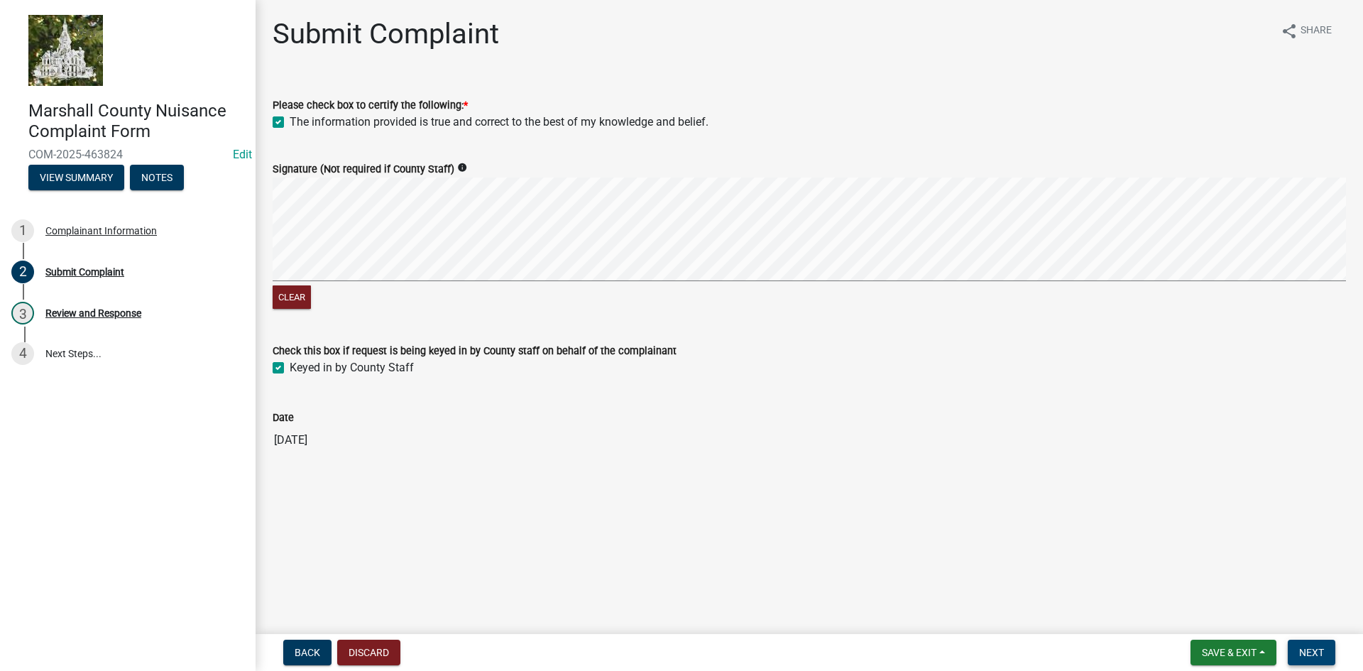
click at [1304, 654] on span "Next" at bounding box center [1311, 652] width 25 height 11
